Goal: Check status: Check status

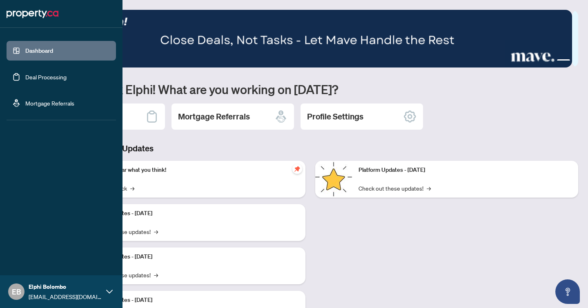
click at [25, 80] on link "Deal Processing" at bounding box center [45, 76] width 41 height 7
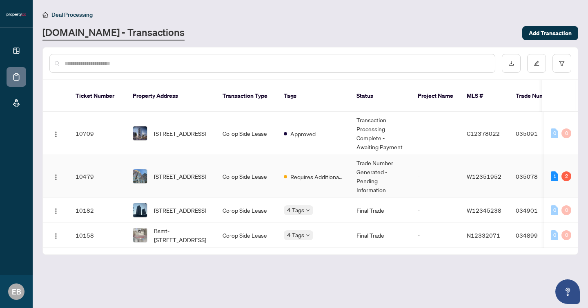
click at [325, 155] on td "Requires Additional Docs" at bounding box center [313, 176] width 73 height 43
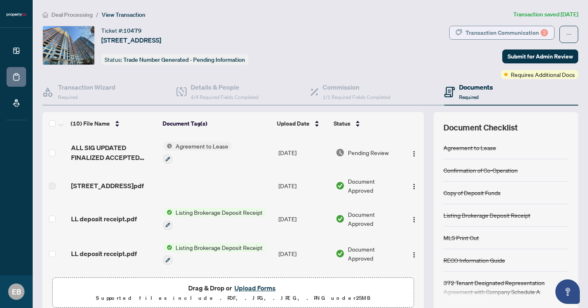
click at [492, 29] on div "Transaction Communication 2" at bounding box center [507, 32] width 83 height 13
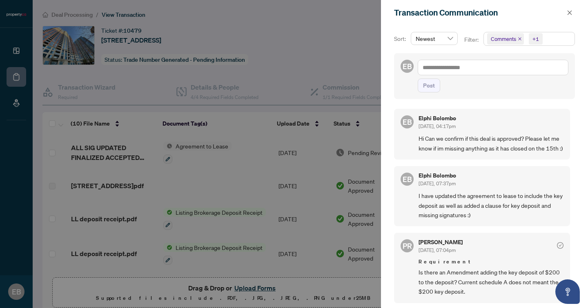
click at [338, 17] on div at bounding box center [294, 154] width 588 height 308
click at [570, 13] on icon "close" at bounding box center [570, 12] width 4 height 4
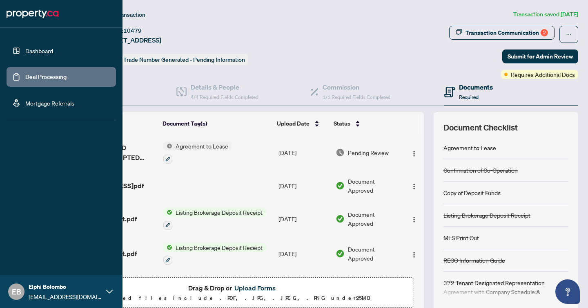
click at [25, 47] on link "Dashboard" at bounding box center [39, 50] width 28 height 7
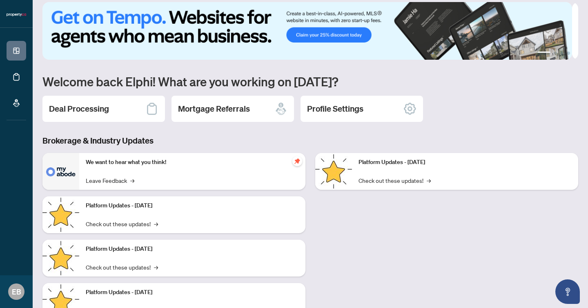
scroll to position [41, 0]
